Goal: Information Seeking & Learning: Check status

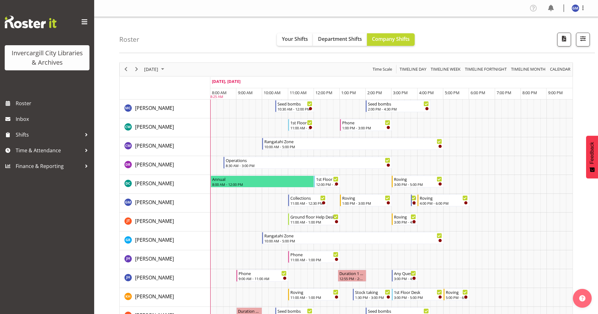
scroll to position [31, 0]
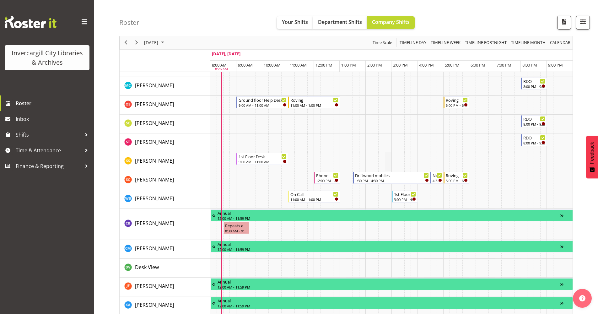
scroll to position [340, 0]
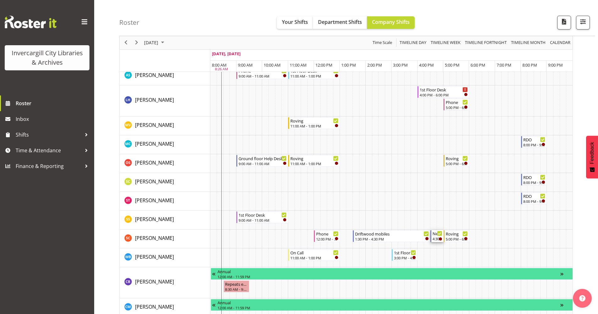
click at [437, 239] on div "4:30 PM - 5:00 PM" at bounding box center [437, 238] width 9 height 5
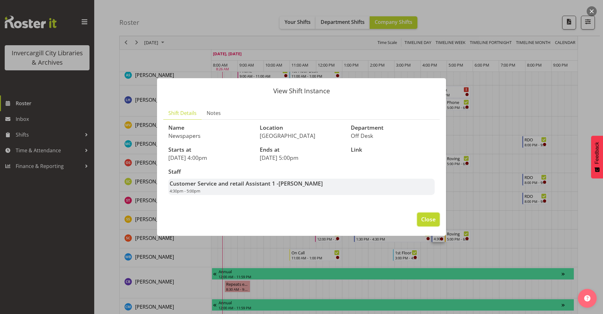
click at [426, 223] on span "Close" at bounding box center [428, 219] width 14 height 8
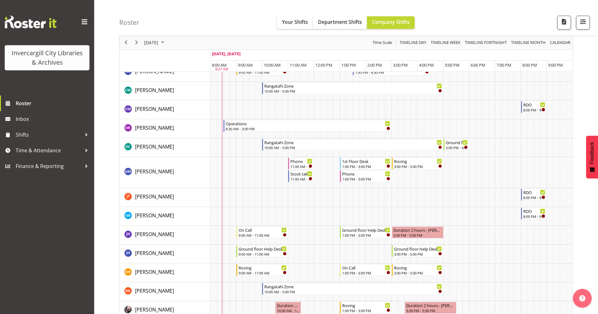
scroll to position [26, 0]
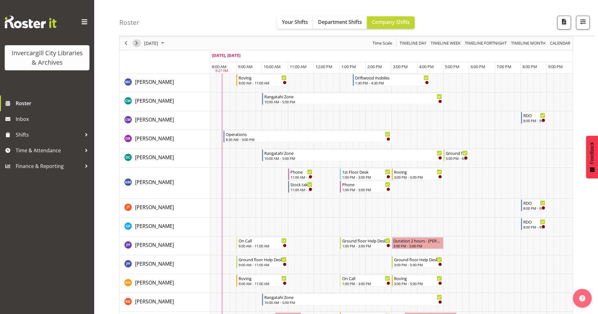
click at [139, 45] on span "Next" at bounding box center [137, 43] width 8 height 8
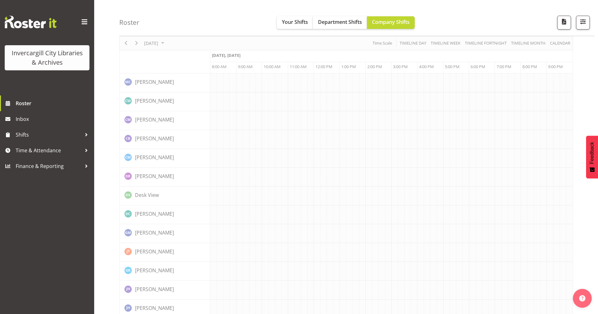
scroll to position [0, 0]
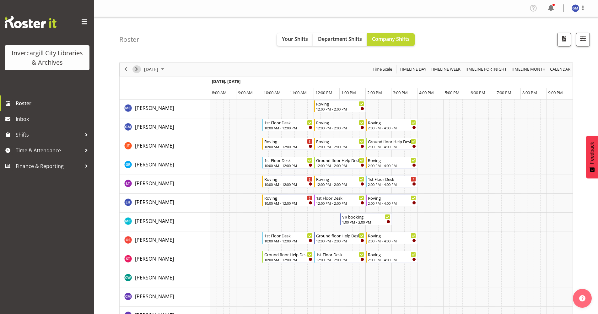
click at [138, 69] on span "Next" at bounding box center [137, 69] width 8 height 8
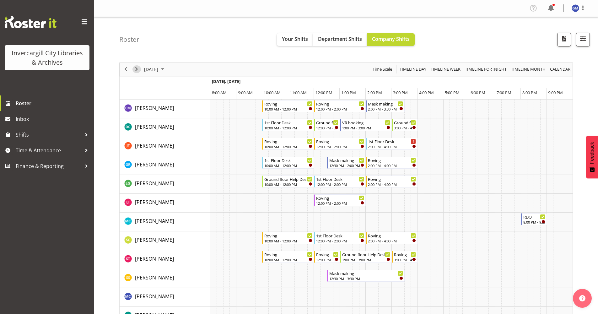
click at [138, 69] on span "Next" at bounding box center [137, 69] width 8 height 8
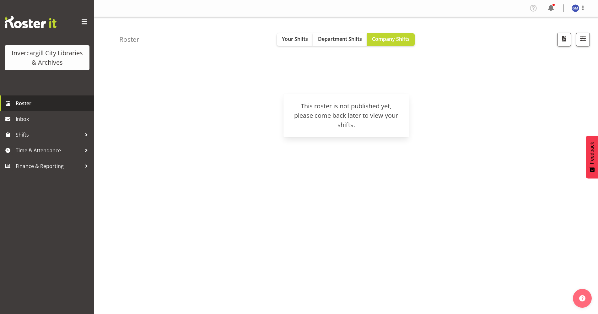
click at [13, 103] on link "Roster" at bounding box center [47, 103] width 94 height 16
click at [46, 102] on span "Roster" at bounding box center [53, 103] width 75 height 9
click at [42, 111] on link "Inbox" at bounding box center [47, 119] width 94 height 16
click at [42, 103] on span "Roster" at bounding box center [53, 103] width 75 height 9
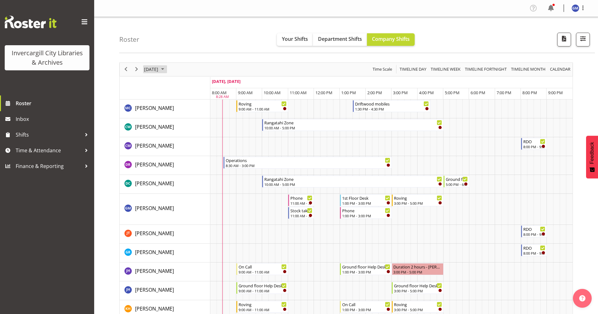
click at [159, 71] on span "September 26, 2025" at bounding box center [151, 69] width 15 height 8
click at [210, 85] on span "next month" at bounding box center [210, 84] width 11 height 11
click at [191, 109] on span "2" at bounding box center [190, 106] width 9 height 9
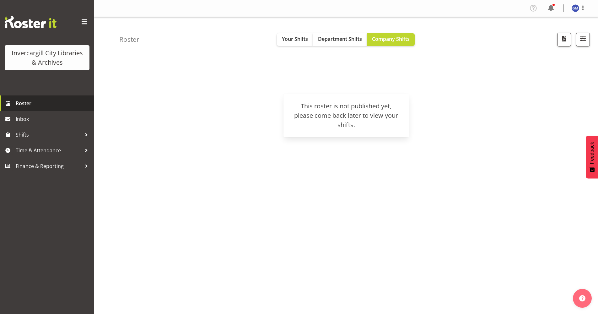
click at [76, 107] on span "Roster" at bounding box center [53, 103] width 75 height 9
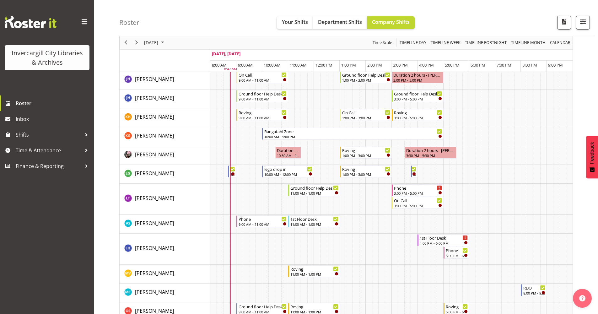
scroll to position [220, 0]
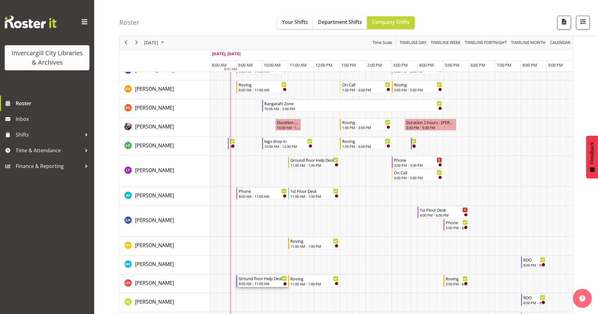
click at [242, 285] on div "9:00 AM - 11:00 AM" at bounding box center [263, 283] width 48 height 5
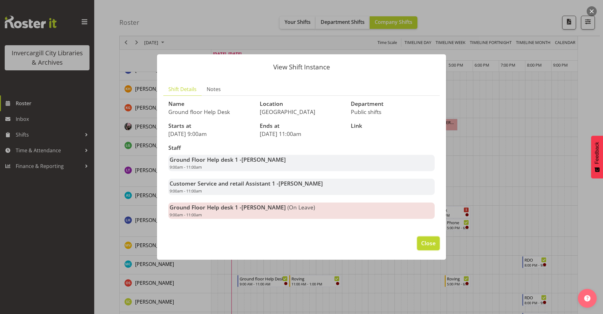
click at [433, 244] on span "Close" at bounding box center [428, 243] width 14 height 8
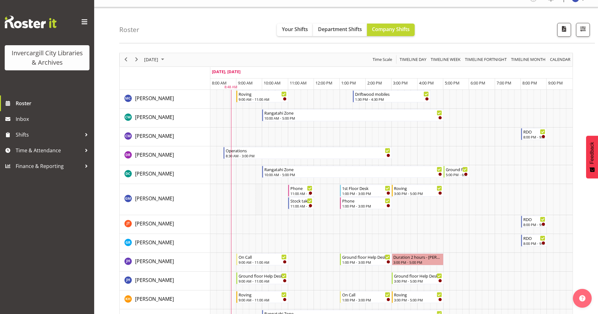
scroll to position [0, 0]
